Goal: Task Accomplishment & Management: Use online tool/utility

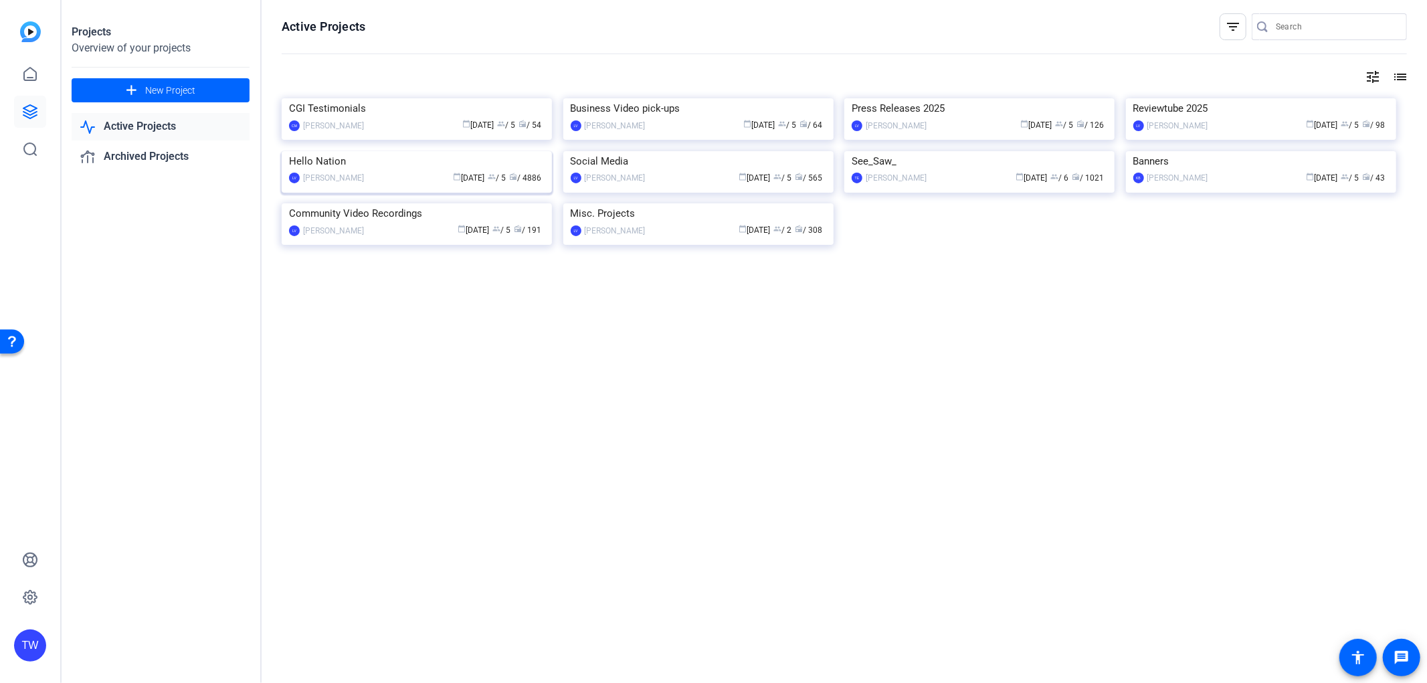
click at [411, 151] on img at bounding box center [417, 151] width 270 height 0
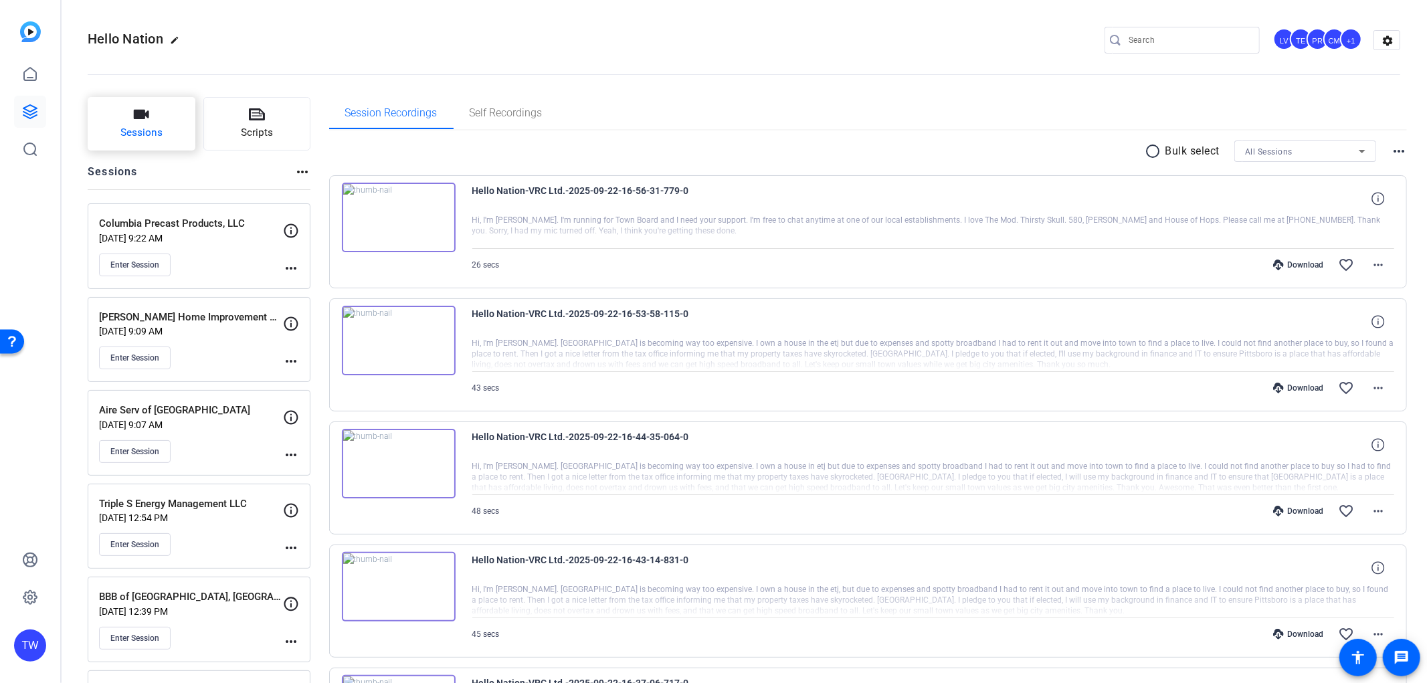
click at [139, 115] on icon "button" at bounding box center [141, 114] width 15 height 9
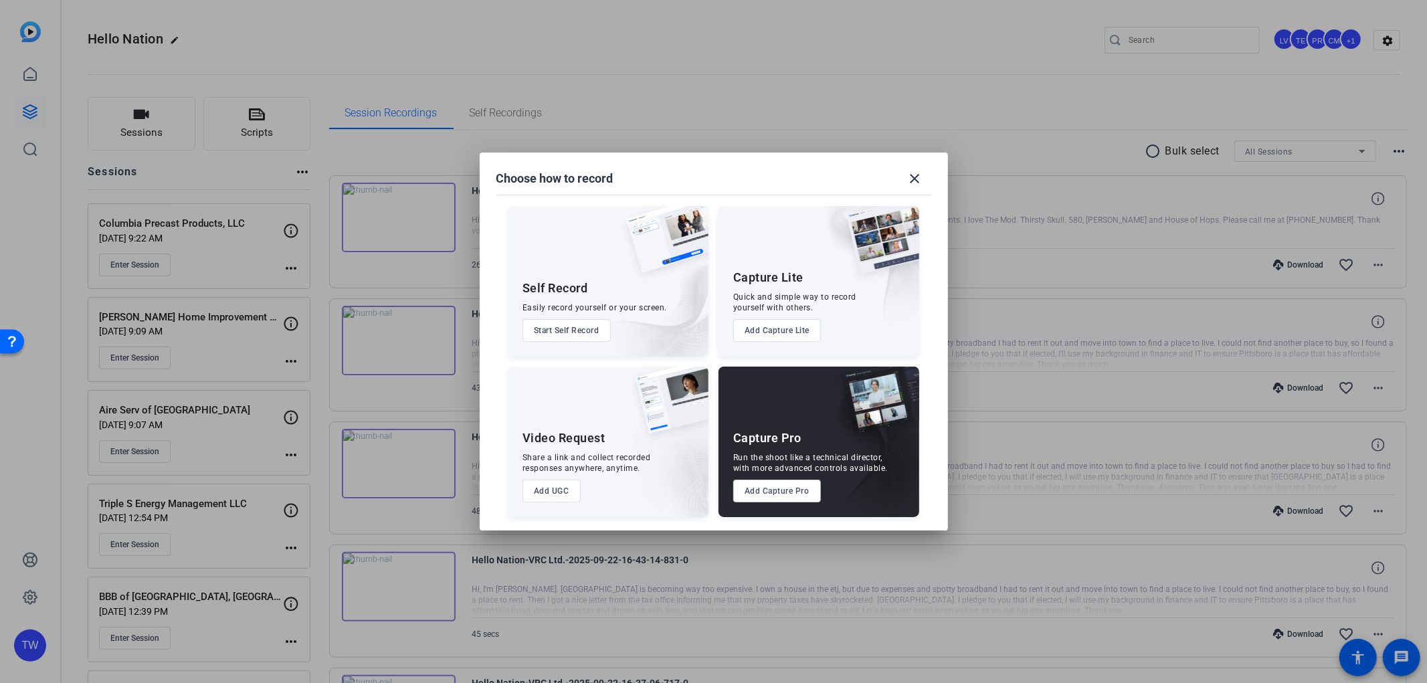
click at [795, 487] on button "Add Capture Pro" at bounding box center [777, 491] width 88 height 23
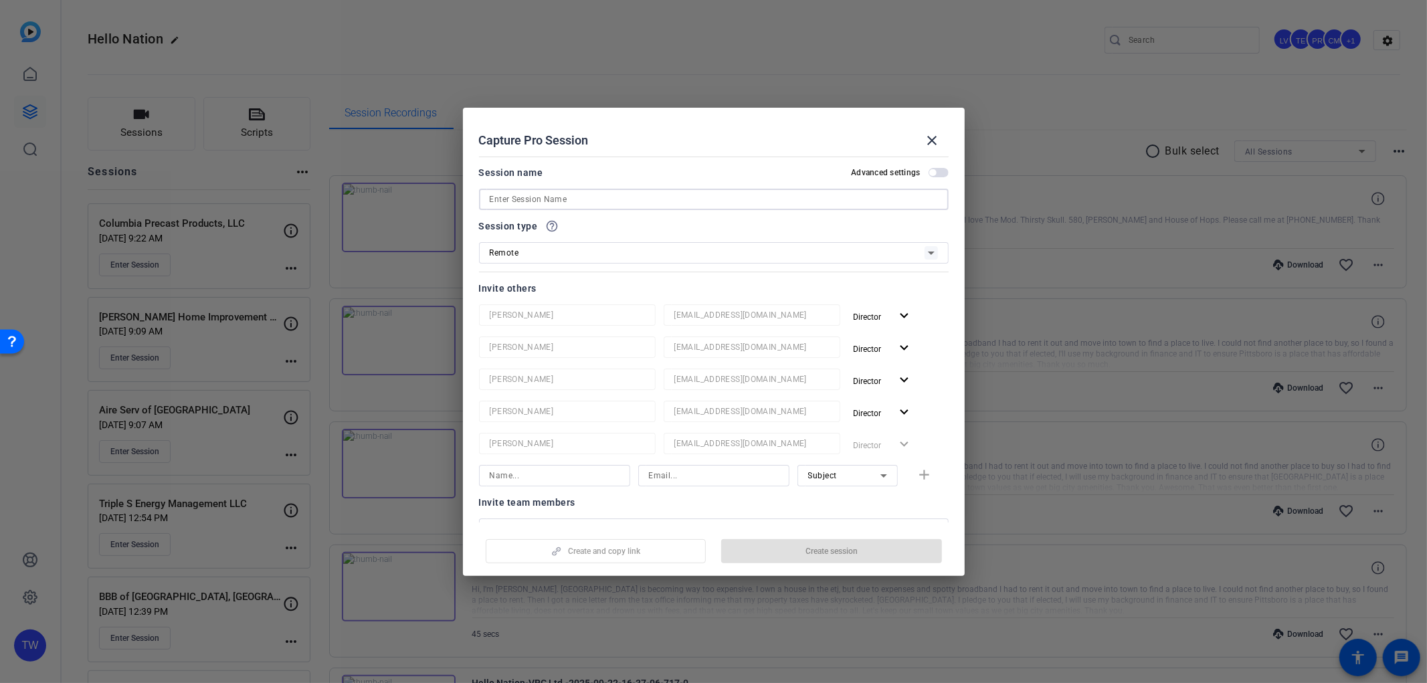
click at [590, 201] on input at bounding box center [714, 199] width 448 height 16
paste input "UTP Solutions dbu-Medi-Tec Plastics"
type input "UTP Solutions dbu-Medi-Tec Plastics"
click at [814, 553] on span "Create session" at bounding box center [832, 551] width 52 height 11
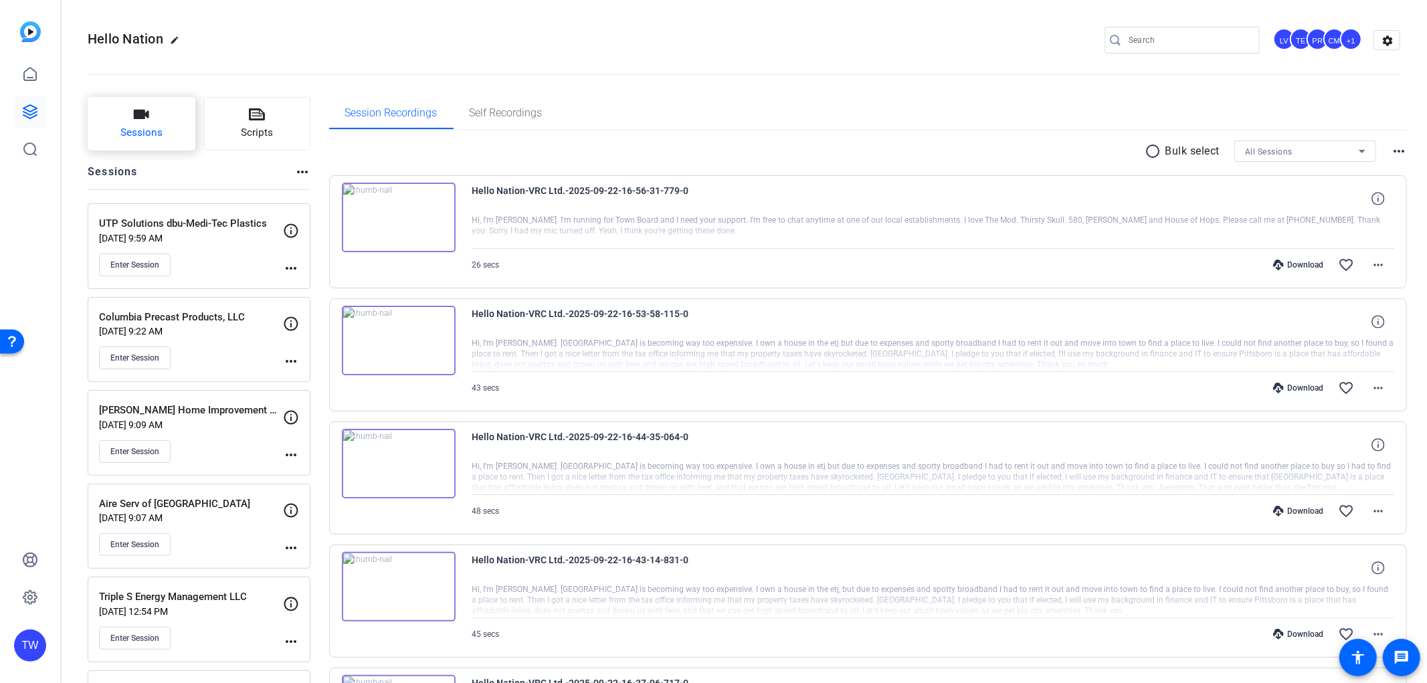
click at [145, 108] on icon "button" at bounding box center [141, 114] width 16 height 16
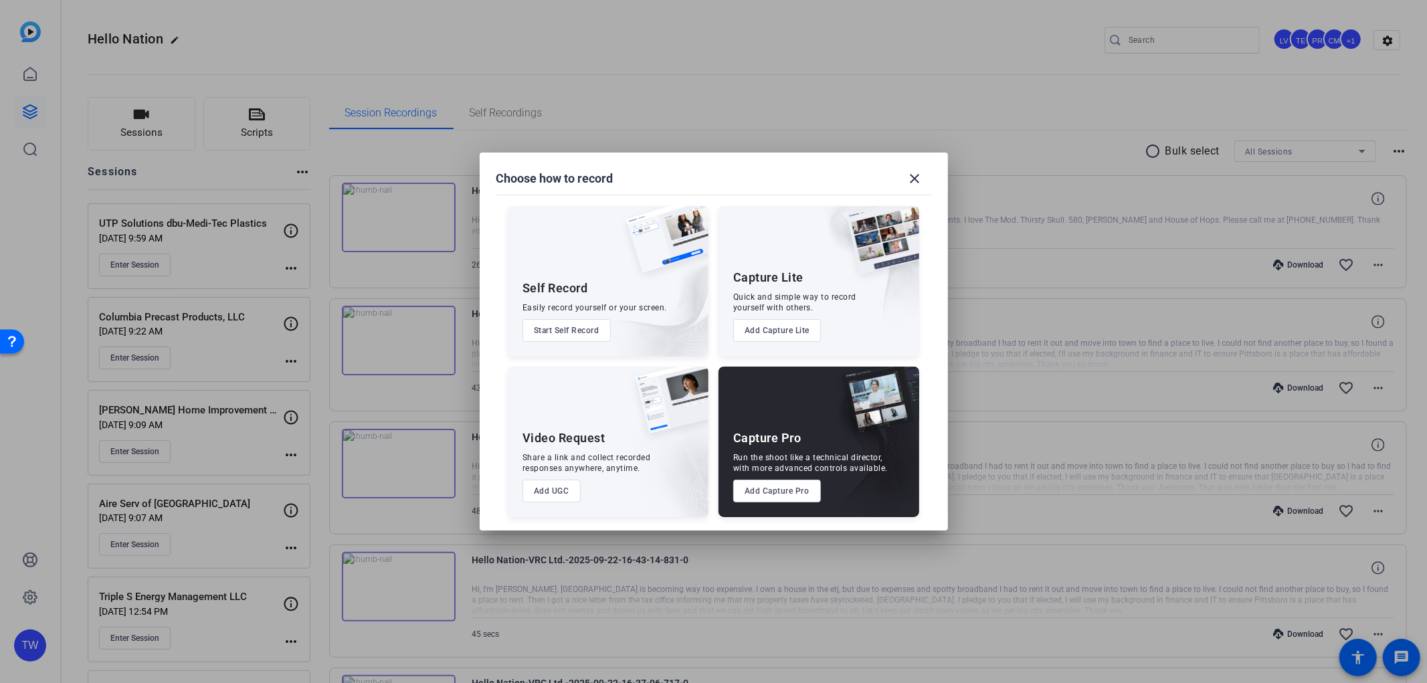
click at [788, 490] on button "Add Capture Pro" at bounding box center [777, 491] width 88 height 23
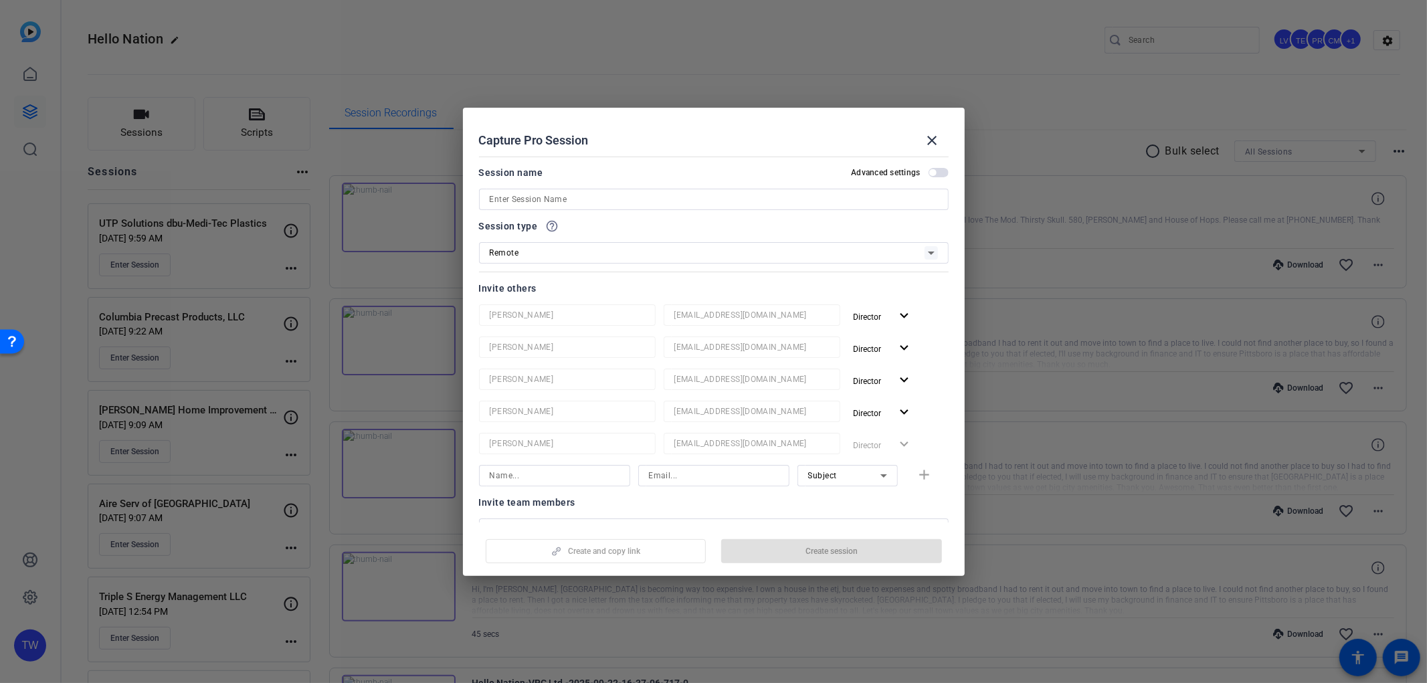
click at [547, 192] on input at bounding box center [714, 199] width 448 height 16
paste input "[PERSON_NAME] AW Homes Bellabay Realty"
type input "[PERSON_NAME] AW Homes Bellabay Realty"
click at [793, 552] on span "button" at bounding box center [831, 551] width 221 height 32
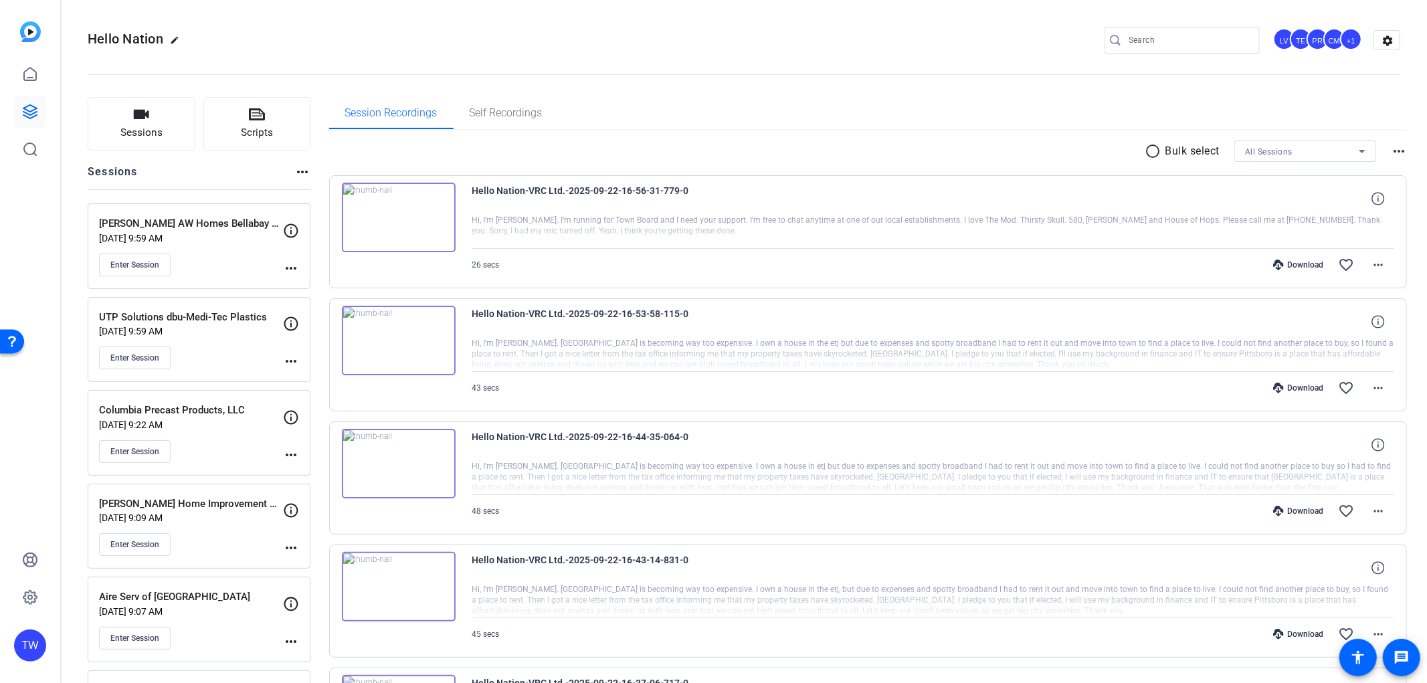
click at [212, 350] on div "Enter Session" at bounding box center [191, 358] width 184 height 23
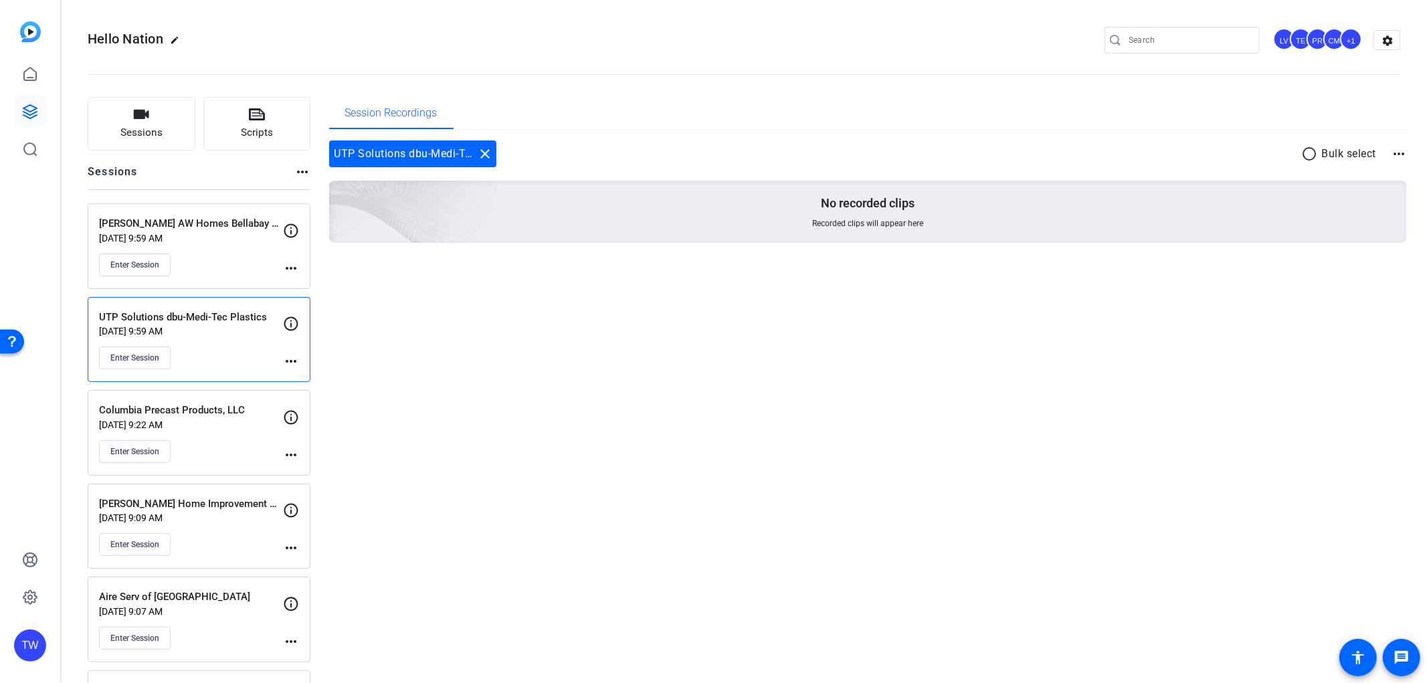
click at [291, 361] on mat-icon "more_horiz" at bounding box center [291, 361] width 16 height 16
click at [328, 379] on span "Edit Session" at bounding box center [324, 381] width 61 height 16
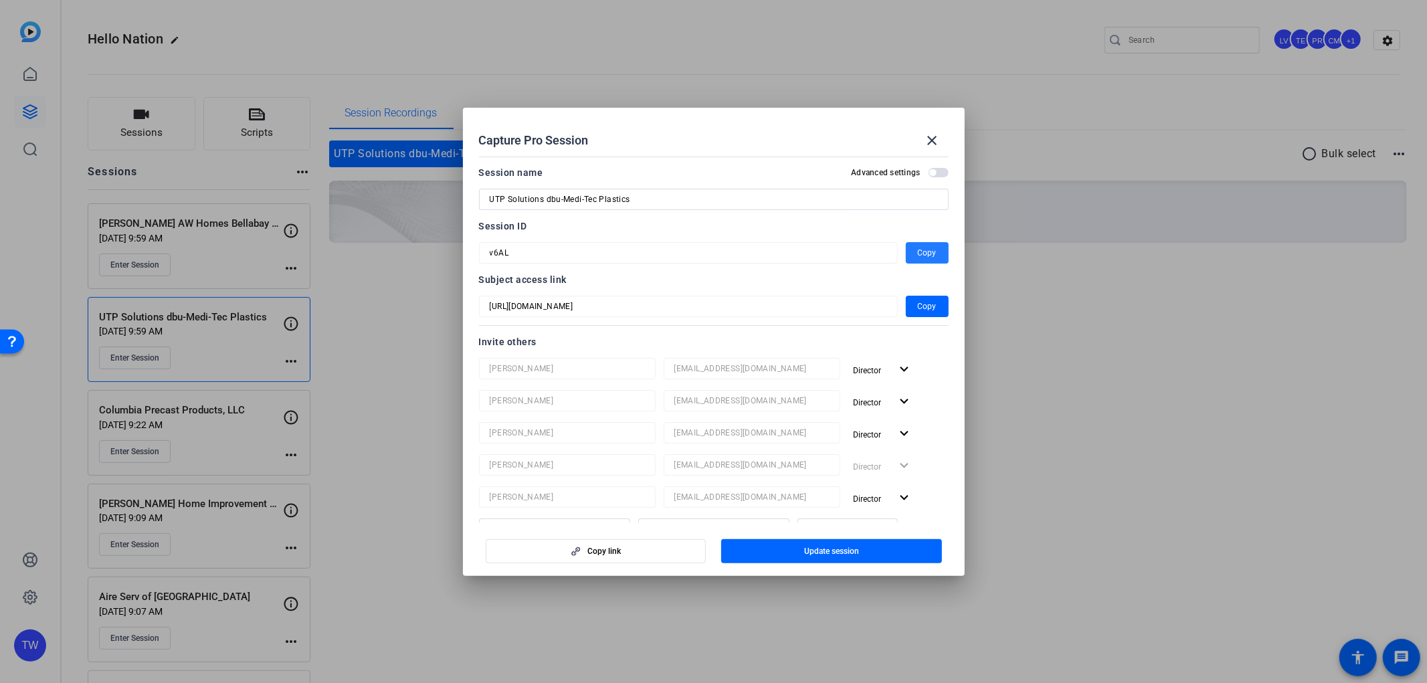
click at [918, 248] on span "Copy" at bounding box center [927, 253] width 19 height 16
click at [430, 310] on div at bounding box center [713, 341] width 1427 height 683
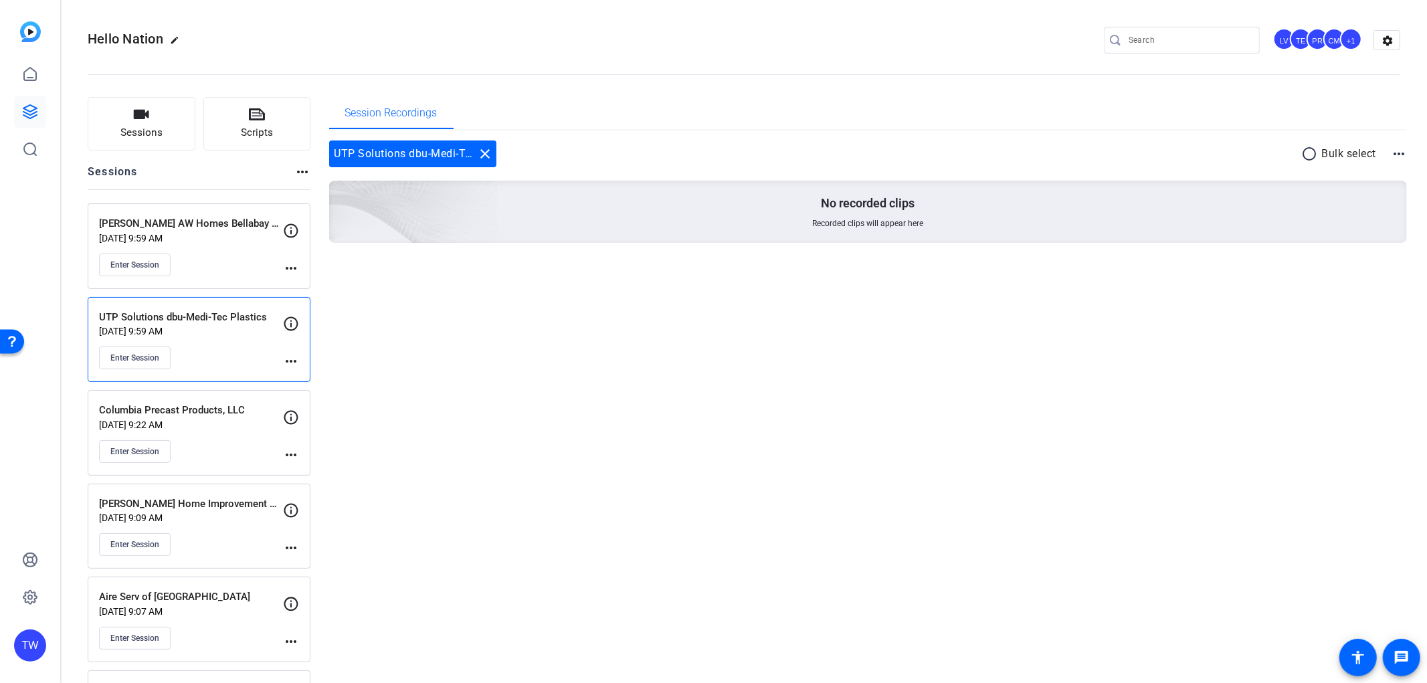
click at [292, 264] on mat-icon "more_horiz" at bounding box center [291, 268] width 16 height 16
click at [304, 280] on span "Edit Session" at bounding box center [324, 288] width 61 height 16
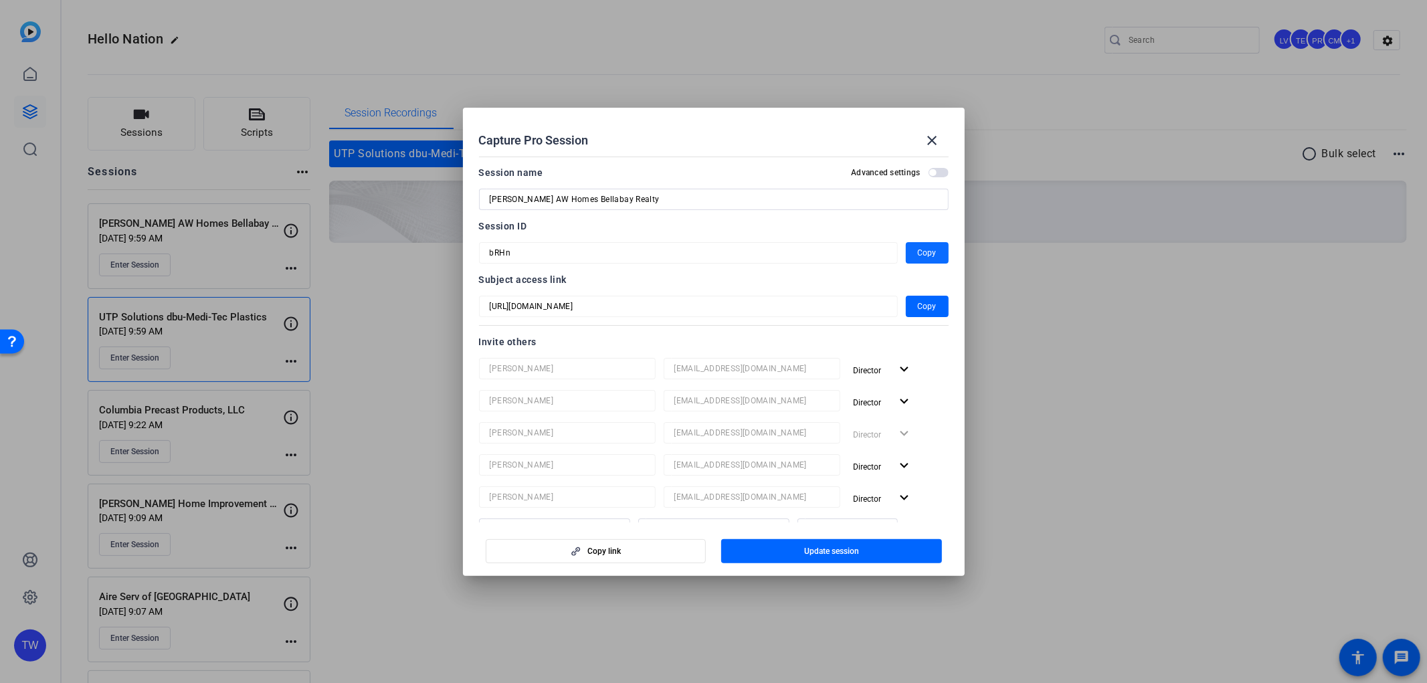
drag, startPoint x: 924, startPoint y: 255, endPoint x: 915, endPoint y: 255, distance: 8.7
click at [924, 255] on span "Copy" at bounding box center [927, 253] width 19 height 16
click at [933, 143] on mat-icon "close" at bounding box center [933, 140] width 16 height 16
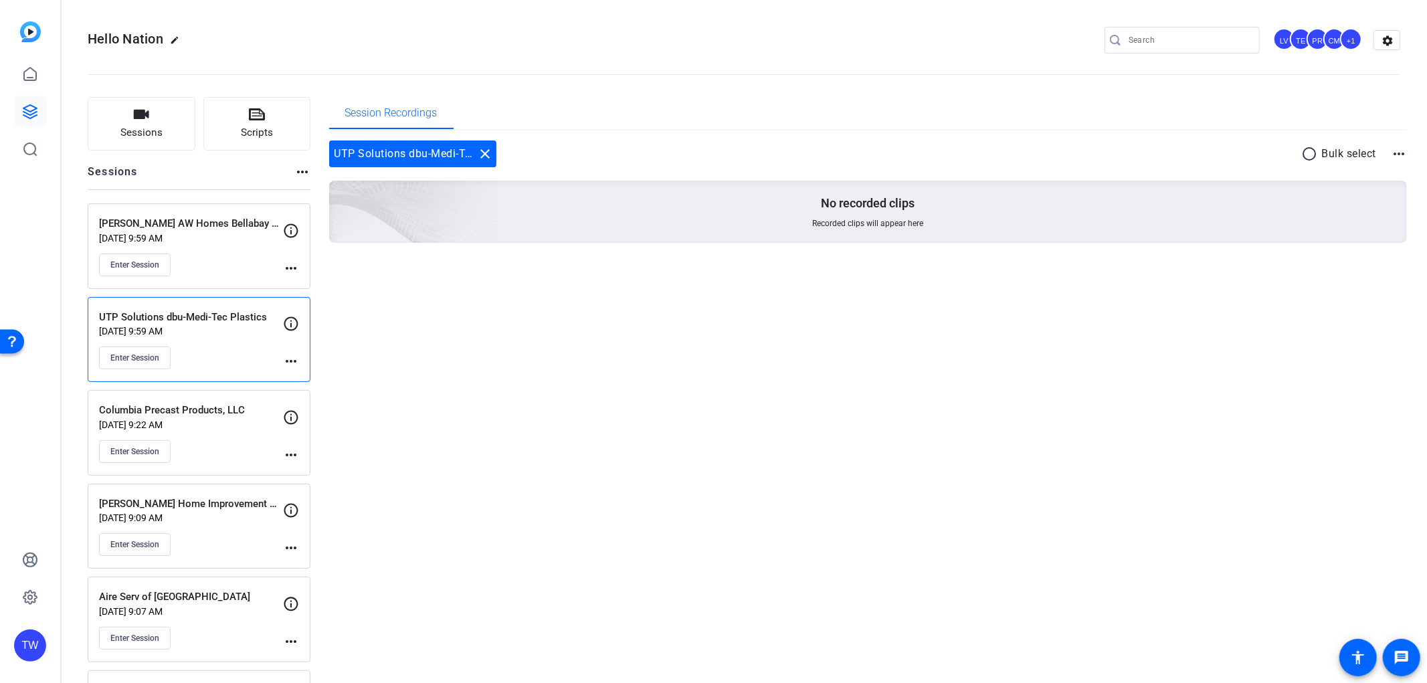
click at [219, 353] on div "Enter Session" at bounding box center [191, 358] width 184 height 23
